Goal: Task Accomplishment & Management: Use online tool/utility

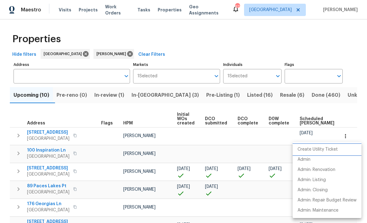
scroll to position [53, 0]
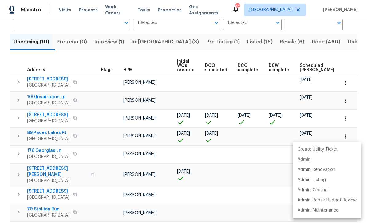
click at [356, 58] on div at bounding box center [183, 111] width 367 height 223
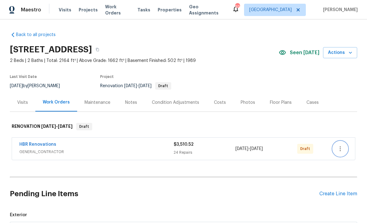
click at [343, 150] on icon "button" at bounding box center [340, 148] width 7 height 7
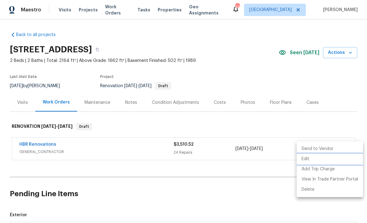
click at [303, 162] on li "Edit" at bounding box center [330, 159] width 66 height 10
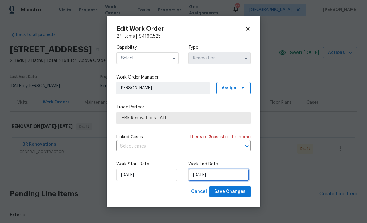
click at [199, 176] on input "[DATE]" at bounding box center [219, 175] width 61 height 12
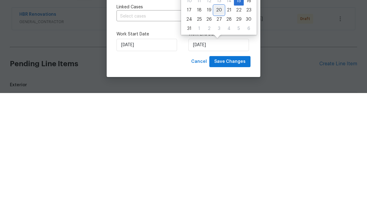
click at [216, 136] on div "20" at bounding box center [219, 140] width 10 height 9
type input "[DATE]"
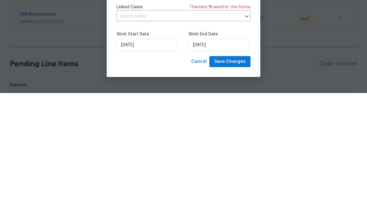
scroll to position [20, 0]
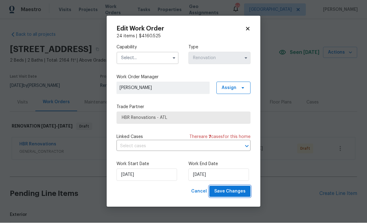
click at [233, 192] on span "Save Changes" at bounding box center [229, 192] width 31 height 8
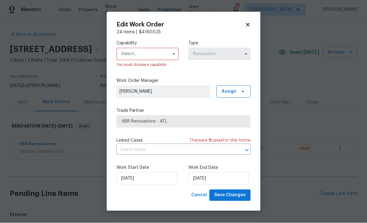
click at [128, 50] on input "text" at bounding box center [148, 54] width 62 height 12
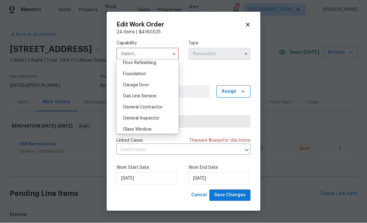
scroll to position [258, 0]
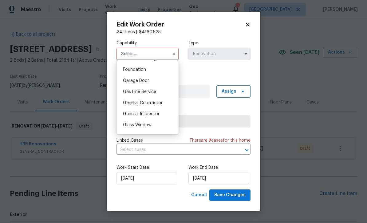
click at [138, 103] on span "General Contractor" at bounding box center [143, 103] width 40 height 4
type input "General Contractor"
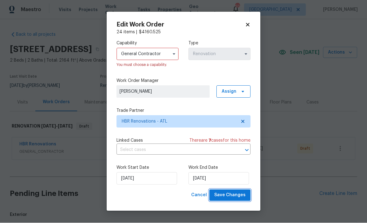
click at [232, 196] on span "Save Changes" at bounding box center [229, 195] width 31 height 8
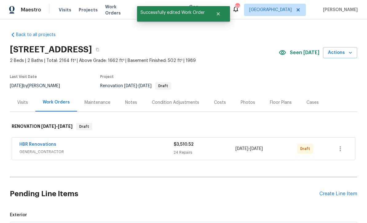
scroll to position [0, 0]
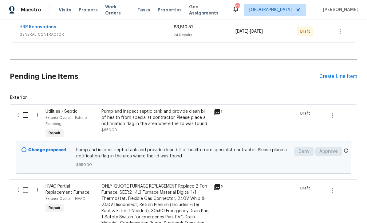
scroll to position [129, 0]
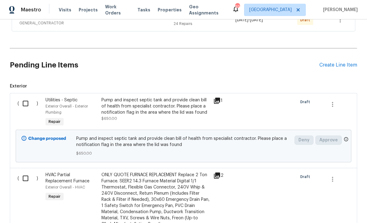
click at [25, 103] on input "checkbox" at bounding box center [28, 103] width 18 height 13
checkbox input "true"
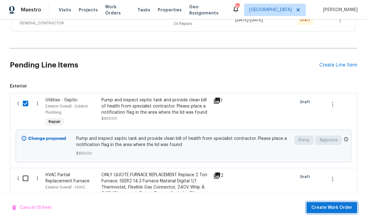
click at [329, 204] on span "Create Work Order" at bounding box center [332, 208] width 41 height 8
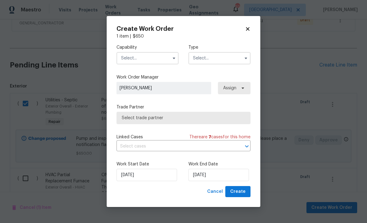
click at [130, 60] on input "text" at bounding box center [148, 58] width 62 height 12
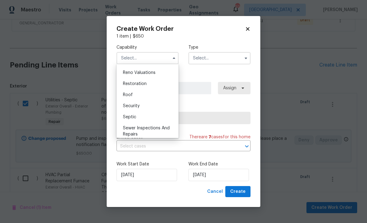
scroll to position [606, 0]
click at [130, 117] on div "Septic" at bounding box center [147, 114] width 59 height 11
type input "Septic"
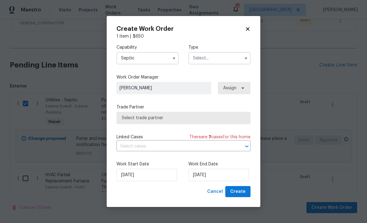
click at [198, 58] on input "text" at bounding box center [220, 58] width 62 height 12
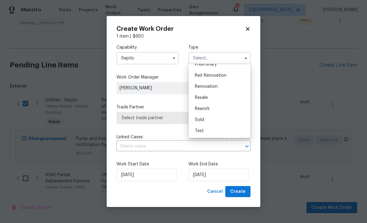
scroll to position [140, 0]
click at [202, 88] on span "Renovation" at bounding box center [206, 86] width 23 height 4
type input "Renovation"
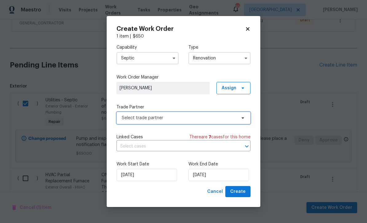
click at [131, 118] on span "Select trade partner" at bounding box center [179, 118] width 115 height 6
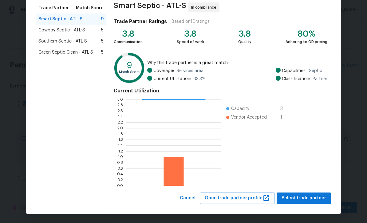
scroll to position [49, 0]
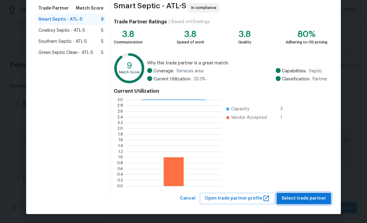
click at [300, 197] on span "Select trade partner" at bounding box center [304, 198] width 45 height 8
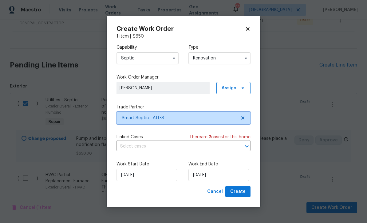
scroll to position [0, 0]
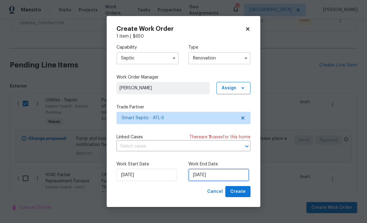
click at [198, 177] on input "[DATE]" at bounding box center [219, 175] width 61 height 12
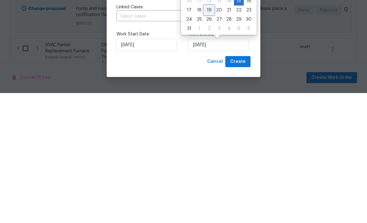
click at [207, 136] on div "19" at bounding box center [209, 140] width 10 height 9
type input "8/19/2025"
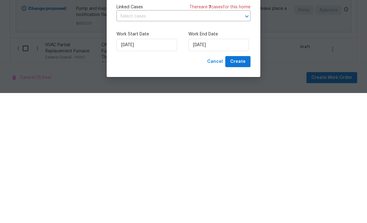
scroll to position [20, 0]
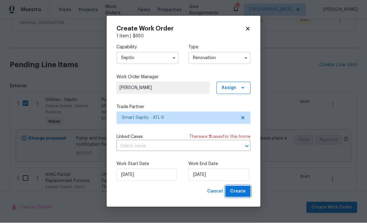
click at [239, 189] on span "Create" at bounding box center [237, 192] width 15 height 8
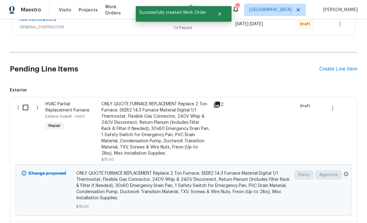
scroll to position [148, 0]
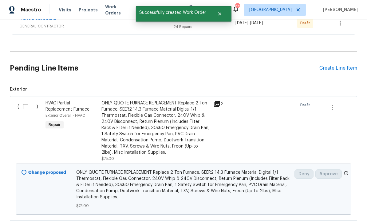
click at [22, 100] on input "checkbox" at bounding box center [28, 106] width 18 height 13
checkbox input "true"
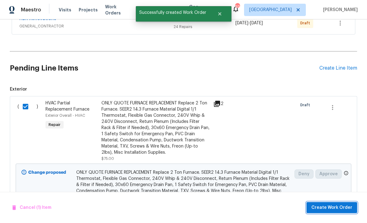
click at [323, 203] on button "Create Work Order" at bounding box center [332, 207] width 51 height 11
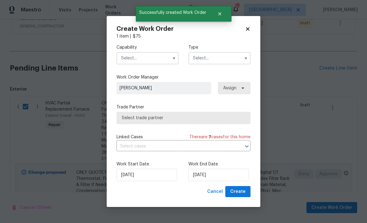
click at [127, 59] on input "text" at bounding box center [148, 58] width 62 height 12
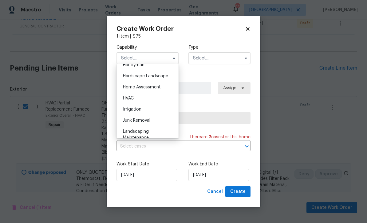
scroll to position [362, 0]
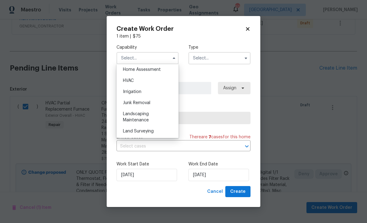
click at [126, 81] on span "HVAC" at bounding box center [128, 80] width 11 height 4
type input "HVAC"
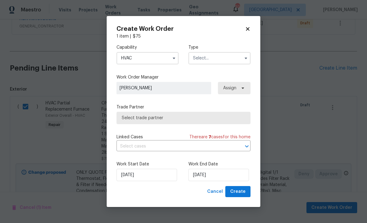
click at [202, 57] on input "text" at bounding box center [220, 58] width 62 height 12
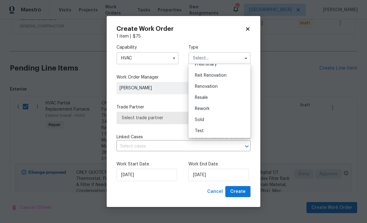
scroll to position [140, 0]
click at [201, 86] on span "Renovation" at bounding box center [206, 86] width 23 height 4
type input "Renovation"
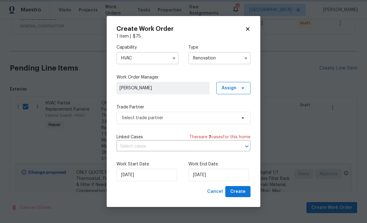
scroll to position [0, 0]
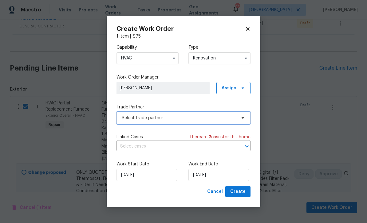
click at [125, 115] on span "Select trade partner" at bounding box center [179, 118] width 115 height 6
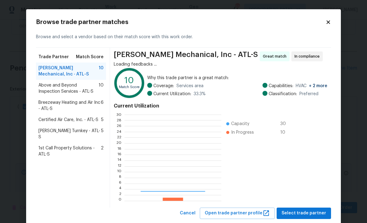
scroll to position [86, 97]
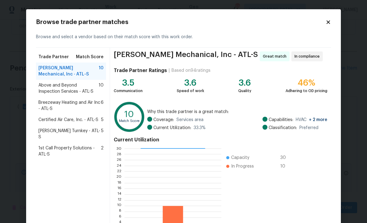
click at [49, 132] on span "Davis Turnkey - ATL-S" at bounding box center [69, 134] width 63 height 12
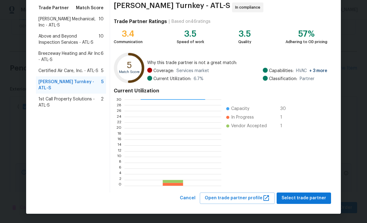
scroll to position [49, 0]
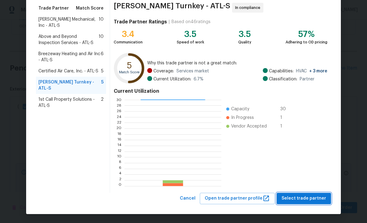
click at [300, 194] on button "Select trade partner" at bounding box center [304, 198] width 54 height 11
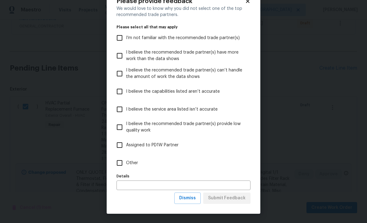
scroll to position [20, 0]
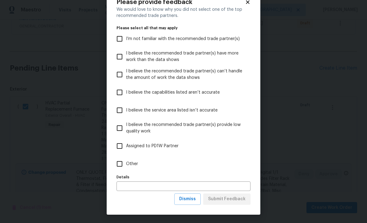
click at [118, 163] on input "Other" at bounding box center [119, 163] width 13 height 13
checkbox input "true"
click at [221, 198] on span "Submit Feedback" at bounding box center [227, 199] width 38 height 8
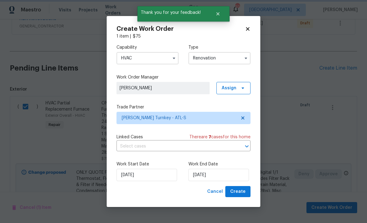
scroll to position [0, 0]
click at [196, 175] on input "[DATE]" at bounding box center [219, 175] width 61 height 12
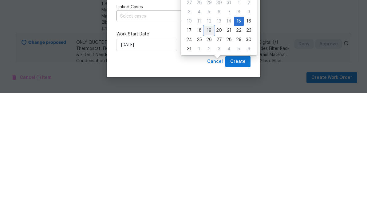
click at [207, 156] on div "19" at bounding box center [209, 160] width 10 height 9
type input "8/19/2025"
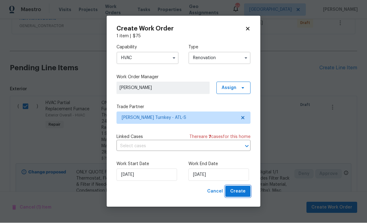
click at [240, 191] on span "Create" at bounding box center [237, 192] width 15 height 8
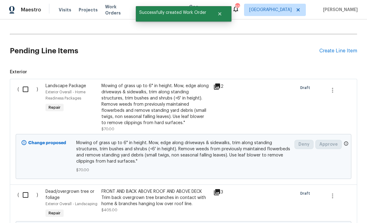
scroll to position [189, 0]
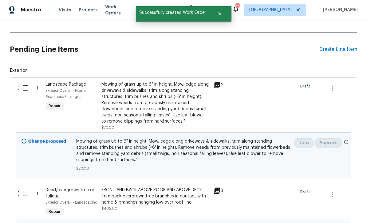
click at [23, 81] on input "checkbox" at bounding box center [28, 87] width 18 height 13
checkbox input "true"
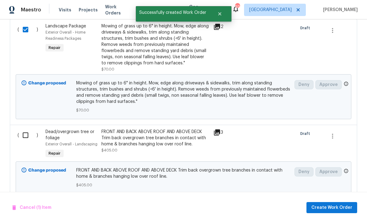
click at [25, 129] on input "checkbox" at bounding box center [28, 135] width 18 height 13
checkbox input "true"
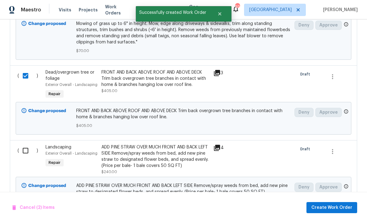
scroll to position [309, 0]
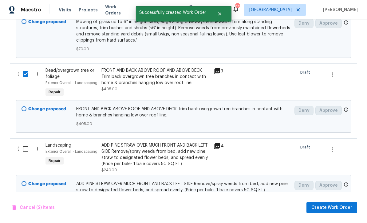
click at [26, 142] on input "checkbox" at bounding box center [28, 148] width 18 height 13
checkbox input "true"
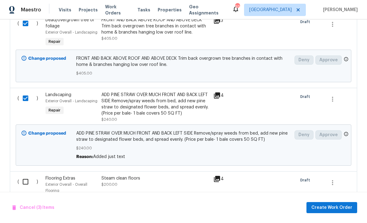
scroll to position [359, 0]
click at [325, 205] on span "Create Work Order" at bounding box center [332, 208] width 41 height 8
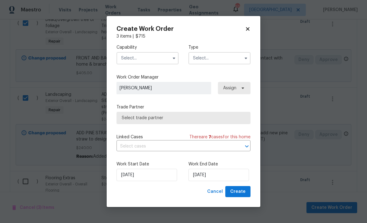
click at [125, 58] on input "text" at bounding box center [148, 58] width 62 height 12
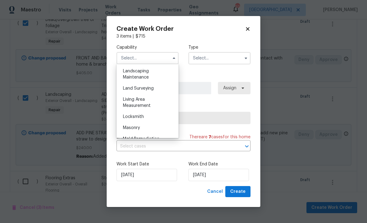
click at [132, 72] on span "Landscaping Maintenance" at bounding box center [136, 74] width 26 height 10
type input "Landscaping Maintenance"
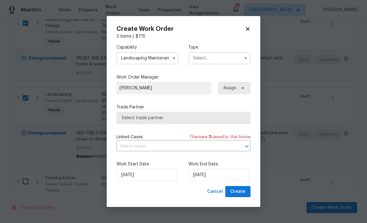
click at [203, 58] on input "text" at bounding box center [220, 58] width 62 height 12
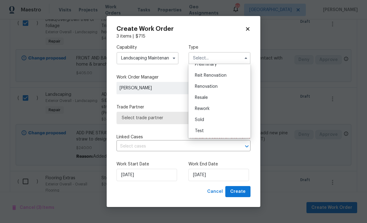
scroll to position [140, 0]
click at [204, 85] on span "Renovation" at bounding box center [206, 86] width 23 height 4
type input "Renovation"
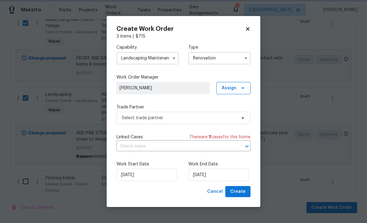
scroll to position [0, 0]
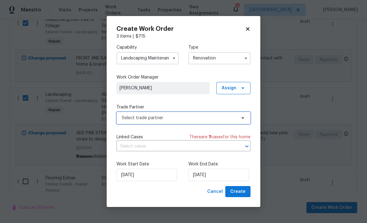
click at [128, 116] on span "Select trade partner" at bounding box center [179, 118] width 115 height 6
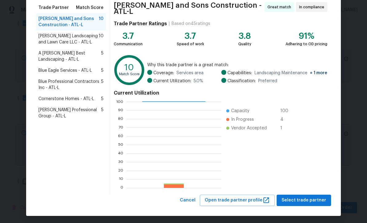
scroll to position [49, 0]
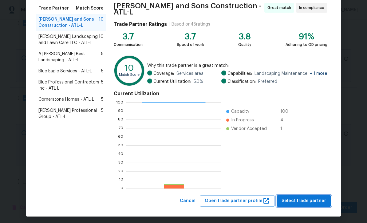
click at [300, 197] on span "Select trade partner" at bounding box center [304, 201] width 45 height 8
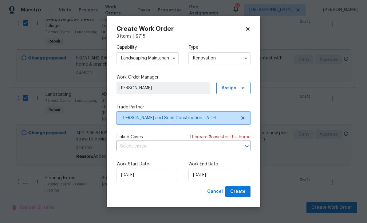
scroll to position [0, 0]
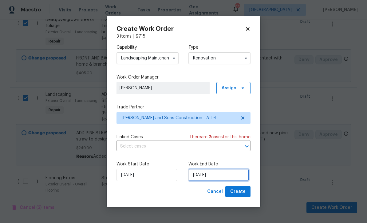
click at [196, 178] on input "[DATE]" at bounding box center [219, 175] width 61 height 12
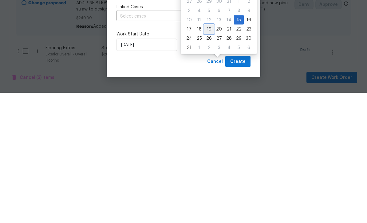
click at [207, 155] on div "19" at bounding box center [209, 159] width 10 height 9
type input "8/19/2025"
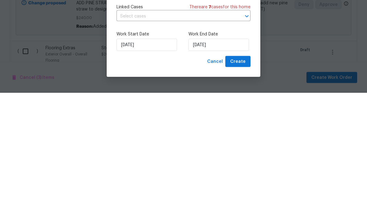
scroll to position [20, 0]
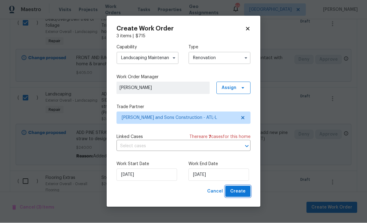
click at [237, 191] on span "Create" at bounding box center [237, 192] width 15 height 8
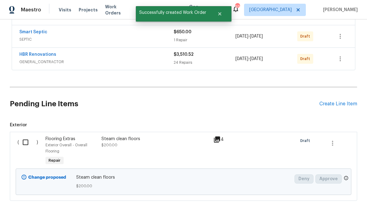
scroll to position [157, 0]
click at [24, 136] on input "checkbox" at bounding box center [28, 142] width 18 height 13
checkbox input "true"
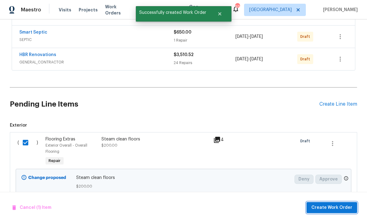
click at [321, 205] on span "Create Work Order" at bounding box center [332, 208] width 41 height 8
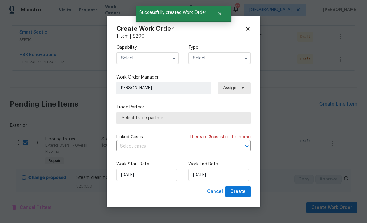
click at [128, 59] on input "text" at bounding box center [148, 58] width 62 height 12
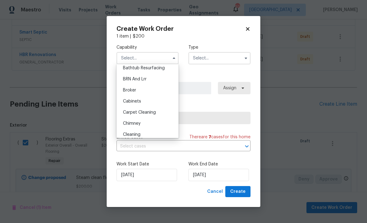
scroll to position [27, 0]
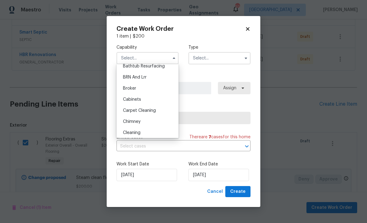
click at [139, 110] on span "Carpet Cleaning" at bounding box center [139, 110] width 33 height 4
type input "Carpet Cleaning"
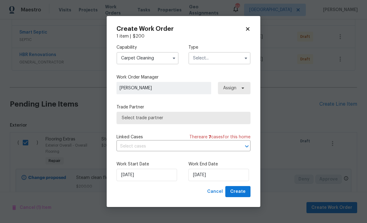
click at [200, 58] on input "text" at bounding box center [220, 58] width 62 height 12
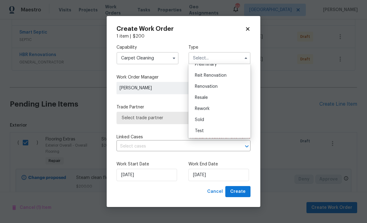
scroll to position [140, 0]
click at [201, 86] on span "Renovation" at bounding box center [206, 86] width 23 height 4
type input "Renovation"
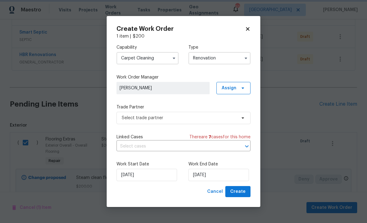
scroll to position [0, 0]
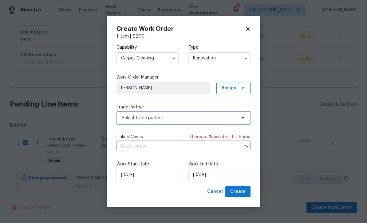
click at [131, 117] on span "Select trade partner" at bounding box center [179, 118] width 115 height 6
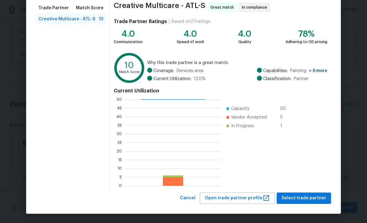
scroll to position [49, 0]
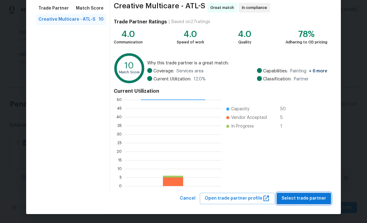
click at [304, 198] on span "Select trade partner" at bounding box center [304, 198] width 45 height 8
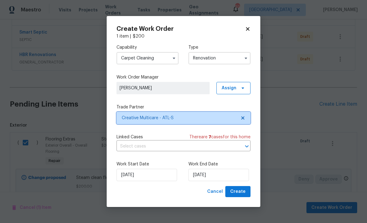
scroll to position [0, 0]
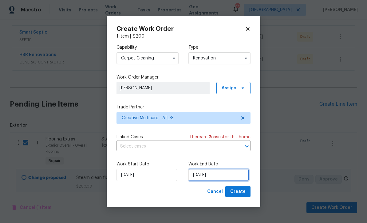
click at [194, 175] on input "[DATE]" at bounding box center [219, 175] width 61 height 12
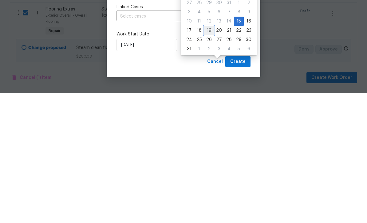
click at [206, 156] on div "19" at bounding box center [209, 160] width 10 height 9
type input "8/19/2025"
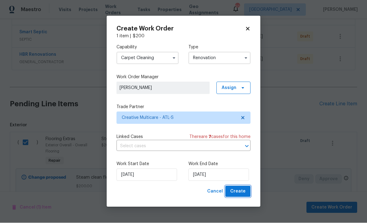
click at [238, 187] on button "Create" at bounding box center [238, 191] width 25 height 11
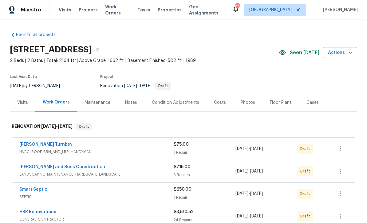
click at [214, 103] on div "Costs" at bounding box center [220, 102] width 12 height 6
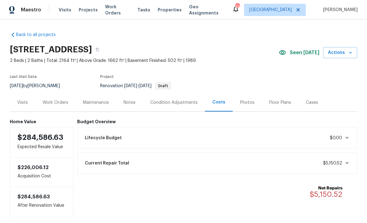
click at [55, 102] on div "Work Orders" at bounding box center [56, 102] width 26 height 6
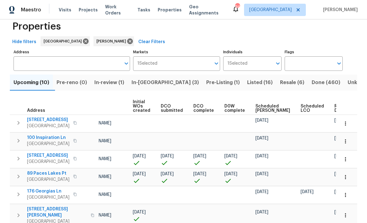
scroll to position [0, 44]
click at [335, 109] on span "Ready Date" at bounding box center [342, 108] width 14 height 9
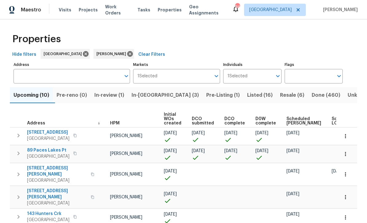
scroll to position [0, 14]
click at [348, 172] on icon "button" at bounding box center [346, 174] width 6 height 6
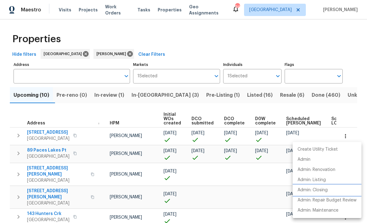
click at [329, 192] on li "Admin: Closing" at bounding box center [327, 190] width 69 height 10
click at [343, 42] on div at bounding box center [183, 111] width 367 height 223
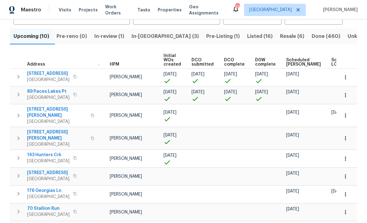
scroll to position [59, 0]
click at [349, 113] on icon "button" at bounding box center [346, 115] width 6 height 6
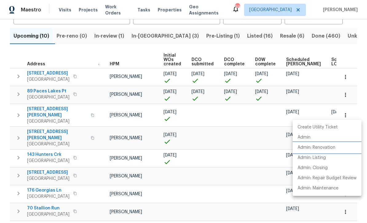
click at [337, 149] on li "Admin: Renovation" at bounding box center [327, 147] width 69 height 10
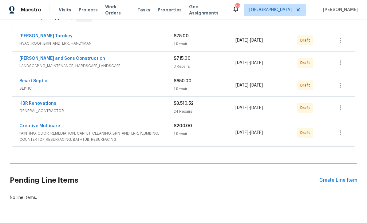
scroll to position [107, 0]
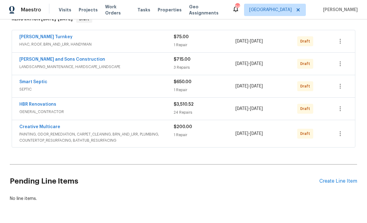
click at [33, 104] on link "HBR Renovations" at bounding box center [37, 104] width 37 height 4
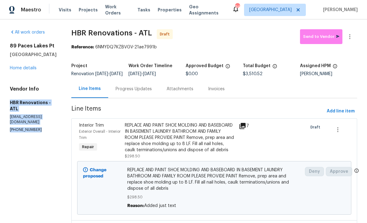
click at [49, 68] on div "[STREET_ADDRESS] Home details" at bounding box center [33, 57] width 47 height 28
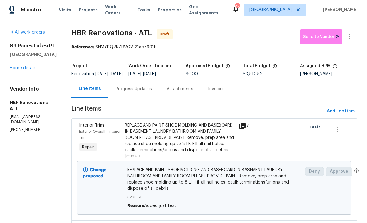
click at [17, 68] on link "Home details" at bounding box center [23, 68] width 27 height 4
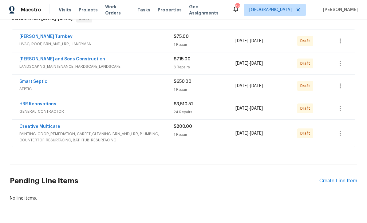
scroll to position [107, 0]
click at [34, 126] on link "Creative Multicare" at bounding box center [39, 127] width 41 height 4
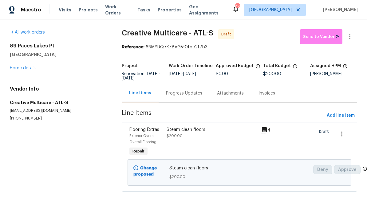
click at [174, 93] on div "Progress Updates" at bounding box center [184, 93] width 36 height 6
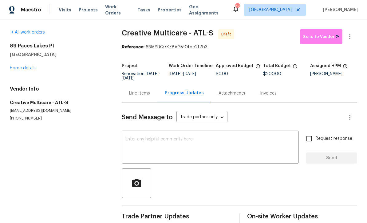
click at [128, 138] on textarea at bounding box center [211, 148] width 170 height 22
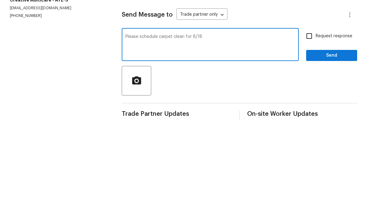
type textarea "Please schedule carpet clean for 8/18"
click at [313, 132] on input "Request response" at bounding box center [309, 138] width 13 height 13
checkbox input "true"
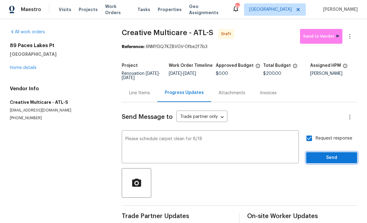
click at [337, 154] on span "Send" at bounding box center [331, 158] width 41 height 8
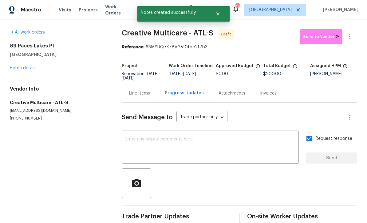
click at [20, 66] on link "Home details" at bounding box center [23, 68] width 27 height 4
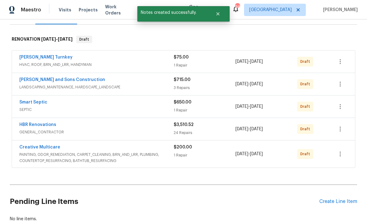
scroll to position [93, 0]
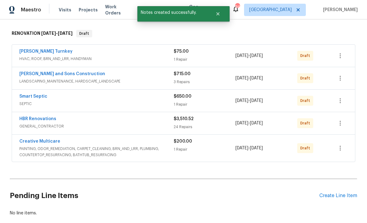
click at [36, 117] on link "HBR Renovations" at bounding box center [37, 119] width 37 height 4
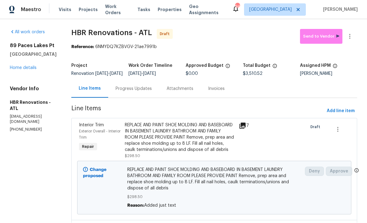
scroll to position [0, 0]
click at [129, 92] on div "Progress Updates" at bounding box center [134, 89] width 36 height 6
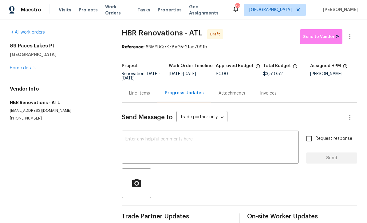
click at [126, 138] on textarea at bounding box center [211, 148] width 170 height 22
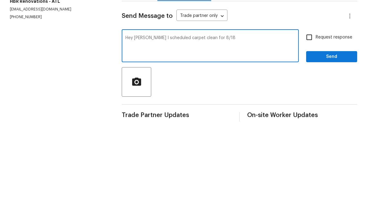
type textarea "Hey Wendy I scheduled carpet clean for 8/18"
click at [315, 132] on input "Request response" at bounding box center [309, 138] width 13 height 13
checkbox input "true"
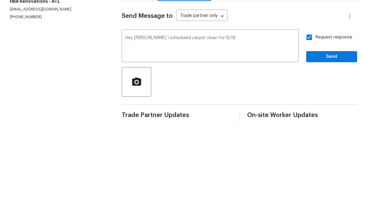
scroll to position [10, 0]
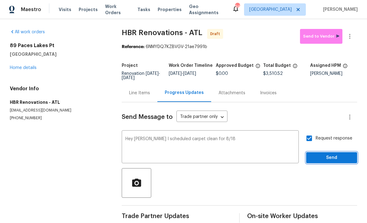
click at [337, 154] on span "Send" at bounding box center [331, 158] width 41 height 8
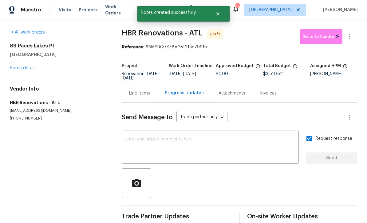
click at [20, 66] on link "Home details" at bounding box center [23, 68] width 27 height 4
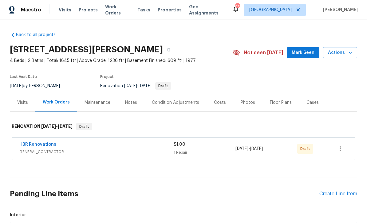
click at [216, 104] on div "Costs" at bounding box center [220, 102] width 12 height 6
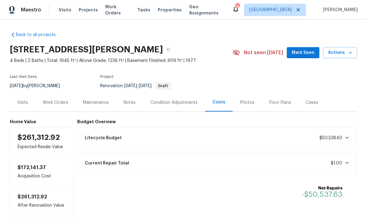
click at [165, 101] on div "Condition Adjustments" at bounding box center [173, 102] width 47 height 6
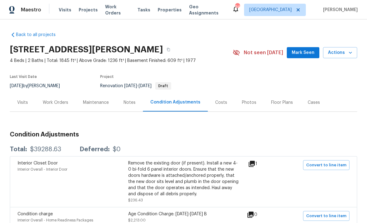
click at [52, 98] on div "Work Orders" at bounding box center [55, 102] width 40 height 18
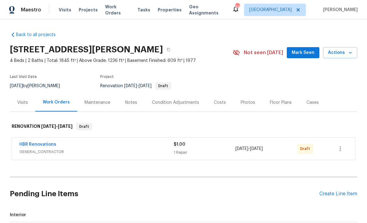
copy h2 "[STREET_ADDRESS][PERSON_NAME]"
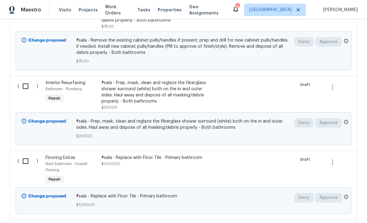
scroll to position [330, 0]
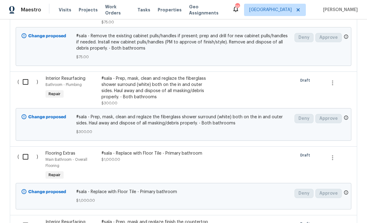
click at [54, 93] on span "Repair" at bounding box center [54, 94] width 17 height 6
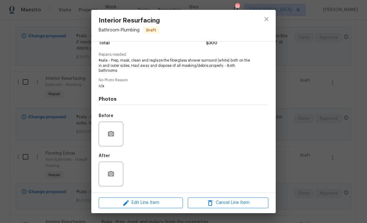
scroll to position [57, 0]
click at [141, 202] on span "Edit Line Item" at bounding box center [141, 203] width 81 height 8
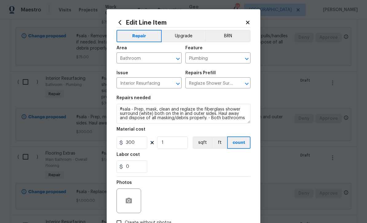
click at [180, 34] on button "Upgrade" at bounding box center [184, 36] width 44 height 12
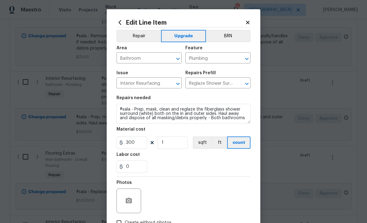
click at [246, 23] on icon at bounding box center [248, 23] width 6 height 6
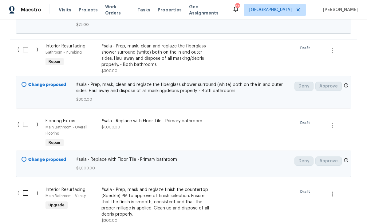
scroll to position [365, 0]
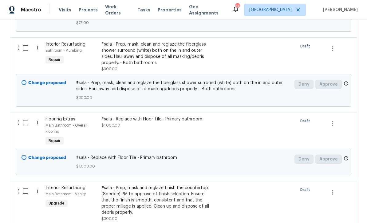
click at [86, 123] on div "Main Bathroom - Overall Flooring" at bounding box center [72, 128] width 52 height 12
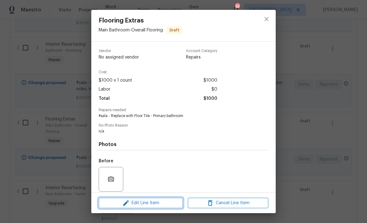
click at [138, 205] on span "Edit Line Item" at bounding box center [141, 203] width 81 height 8
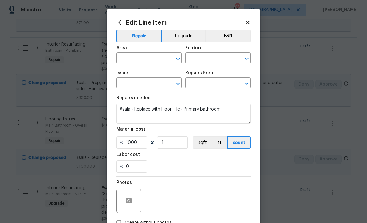
type input "Main Bathroom"
type input "Overall Flooring"
type input "Flooring Extras"
type input "Add a Task $1.00"
click at [183, 35] on button "Upgrade" at bounding box center [184, 36] width 44 height 12
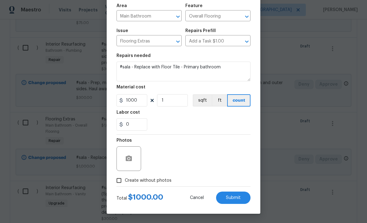
scroll to position [43, 0]
click at [236, 195] on span "Submit" at bounding box center [233, 197] width 15 height 5
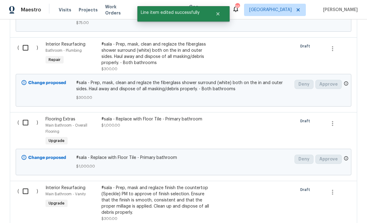
scroll to position [0, 0]
click at [55, 62] on span "Repair" at bounding box center [54, 60] width 17 height 6
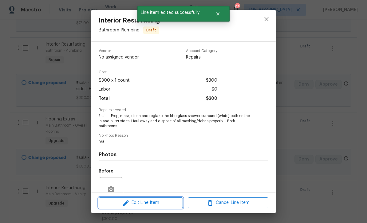
click at [140, 205] on span "Edit Line Item" at bounding box center [141, 203] width 81 height 8
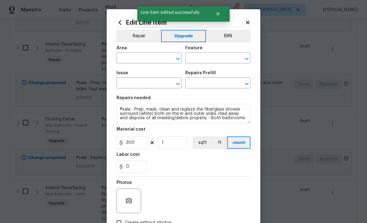
type input "Bathroom"
type input "Plumbing"
type input "Interior Resurfacing"
type input "Reglaze Shower Surround $300.00"
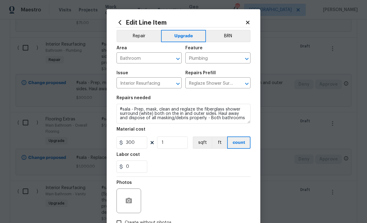
click at [184, 36] on button "Upgrade" at bounding box center [183, 36] width 45 height 12
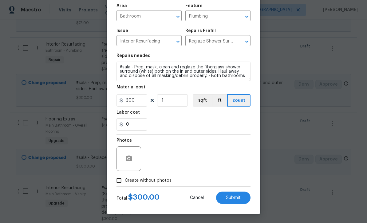
scroll to position [43, 0]
click at [233, 194] on button "Submit" at bounding box center [233, 197] width 34 height 12
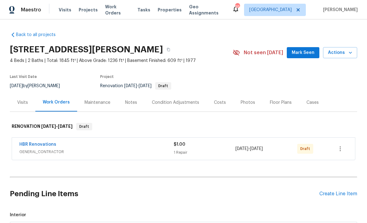
scroll to position [0, 0]
